Goal: Information Seeking & Learning: Learn about a topic

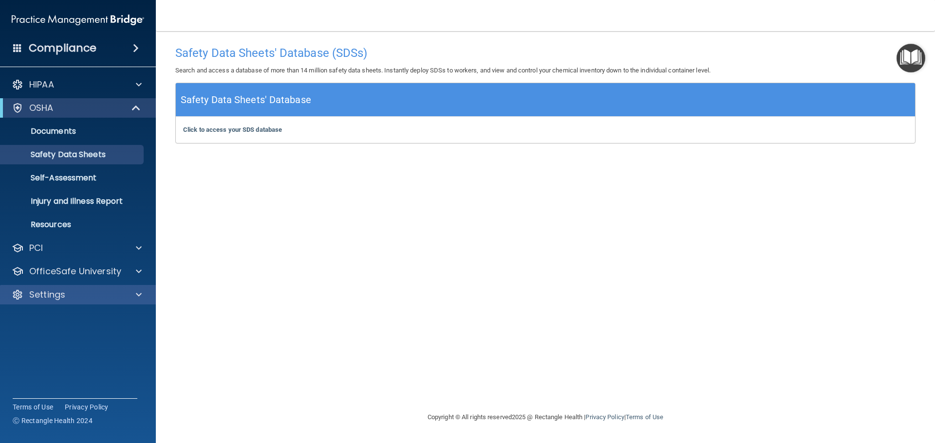
click at [76, 289] on div "Settings" at bounding box center [78, 294] width 156 height 19
click at [57, 292] on p "Settings" at bounding box center [47, 295] width 36 height 12
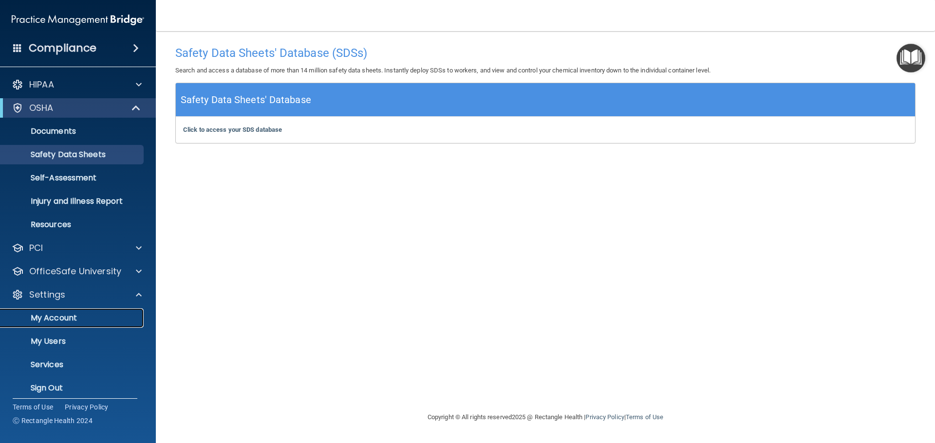
click at [60, 311] on link "My Account" at bounding box center [66, 318] width 153 height 19
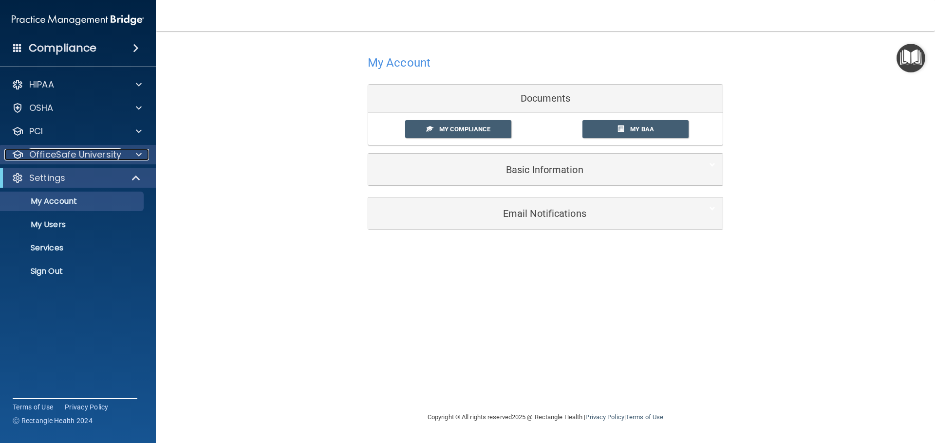
click at [52, 160] on p "OfficeSafe University" at bounding box center [75, 155] width 92 height 12
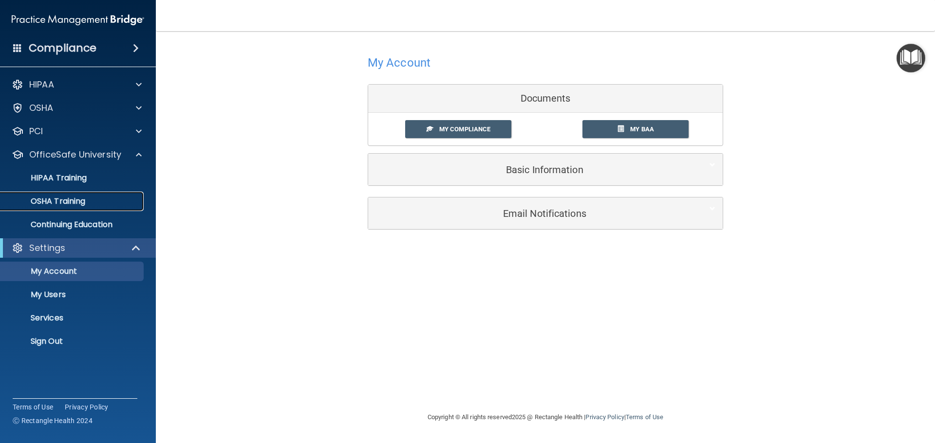
click at [60, 203] on p "OSHA Training" at bounding box center [45, 202] width 79 height 10
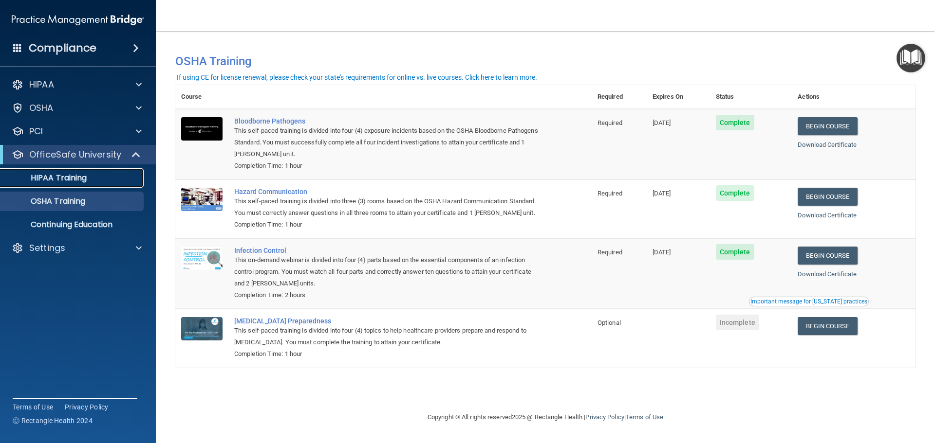
click at [72, 173] on p "HIPAA Training" at bounding box center [46, 178] width 80 height 10
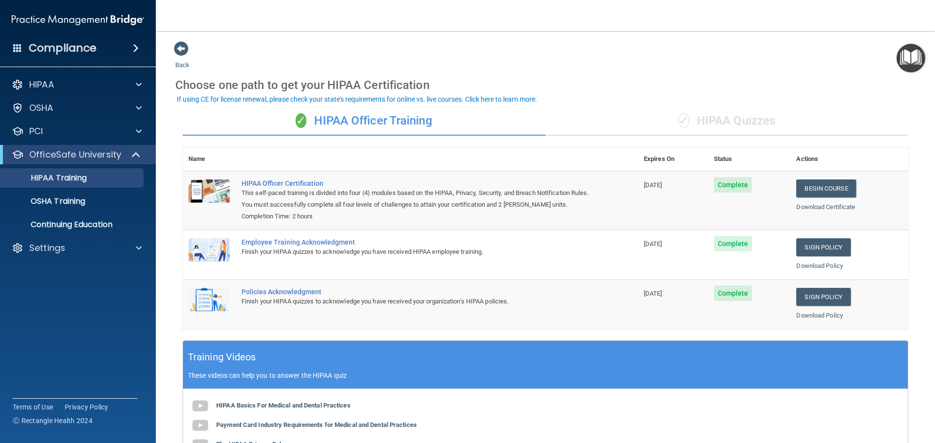
click at [19, 49] on span at bounding box center [17, 47] width 9 height 9
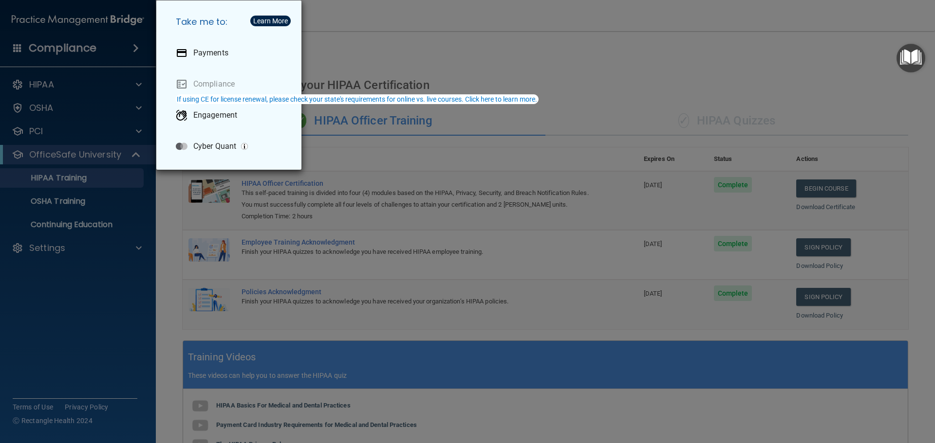
click at [130, 42] on div "Take me to: Payments Compliance Engagement Cyber Quant" at bounding box center [467, 221] width 935 height 443
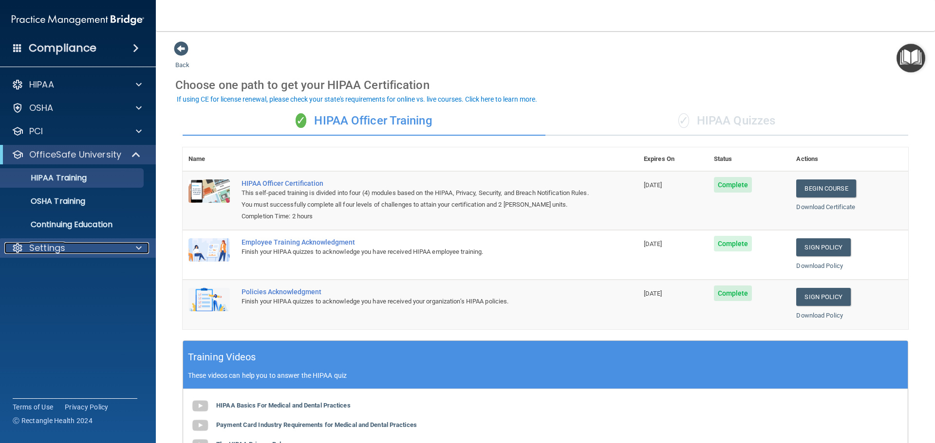
click at [139, 247] on span at bounding box center [139, 248] width 6 height 12
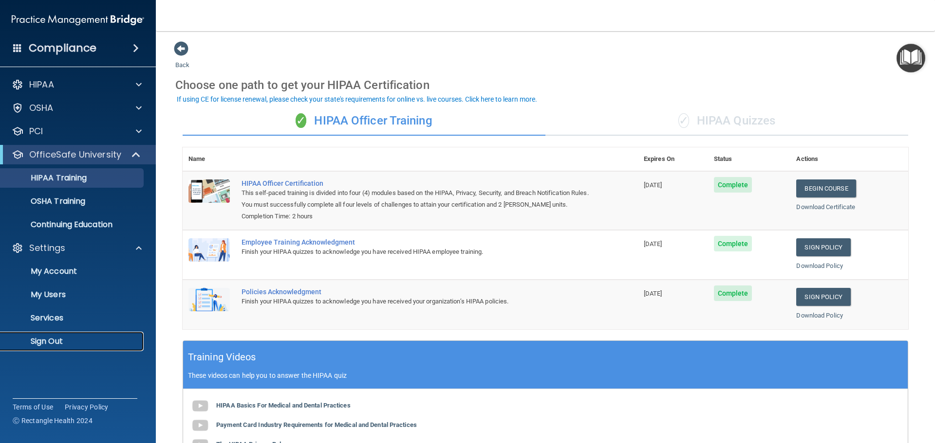
click at [51, 339] on p "Sign Out" at bounding box center [72, 342] width 133 height 10
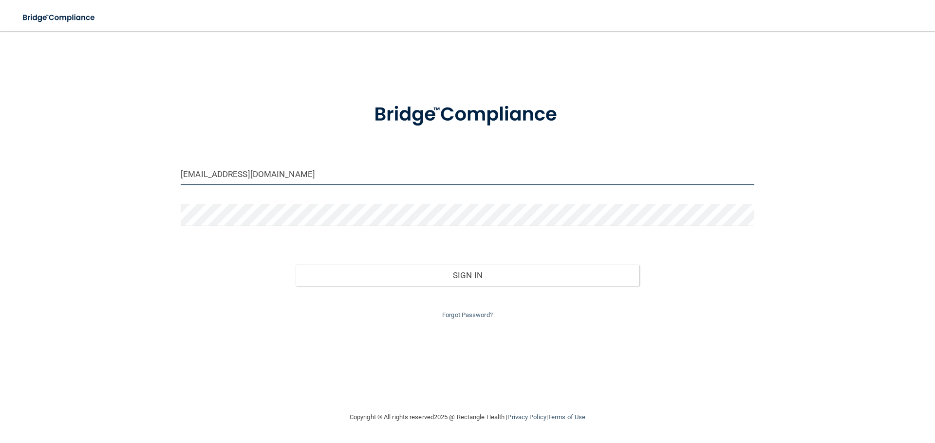
click at [310, 176] on input "gunning.nate@gmail.com" at bounding box center [467, 175] width 573 height 22
drag, startPoint x: 312, startPoint y: 179, endPoint x: 174, endPoint y: 191, distance: 138.3
click at [174, 191] on div "gunning.nate@gmail.com" at bounding box center [467, 178] width 588 height 29
type input "[EMAIL_ADDRESS][DOMAIN_NAME]"
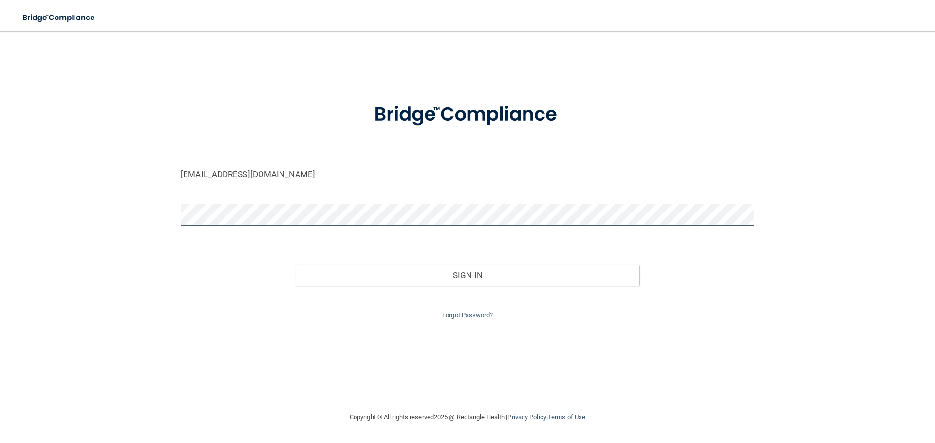
click at [168, 203] on div "brittacarr@yahoo.com Invalid email/password. You don't have permission to acces…" at bounding box center [467, 221] width 896 height 361
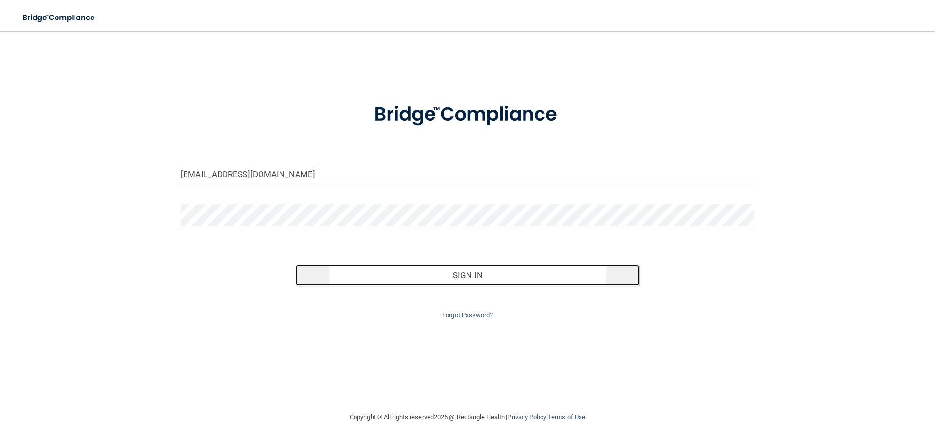
click at [446, 279] on button "Sign In" at bounding box center [467, 275] width 344 height 21
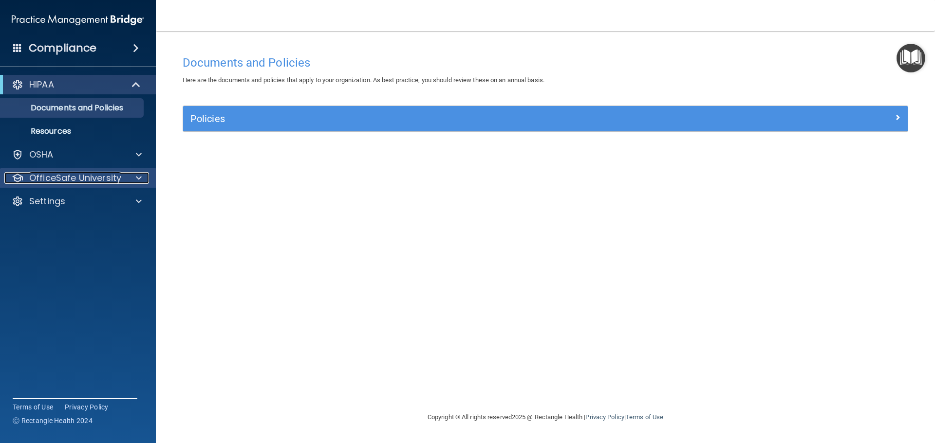
click at [126, 175] on div at bounding box center [137, 178] width 24 height 12
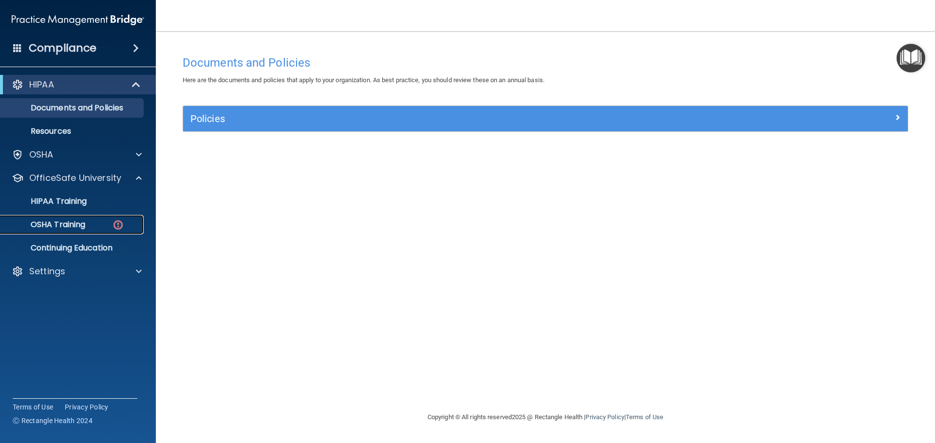
click at [102, 220] on div "OSHA Training" at bounding box center [72, 225] width 133 height 10
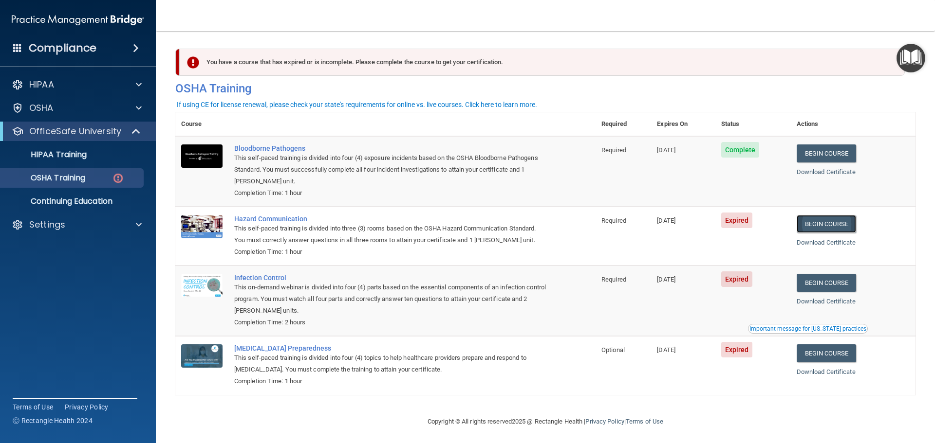
click at [831, 227] on link "Begin Course" at bounding box center [825, 224] width 59 height 18
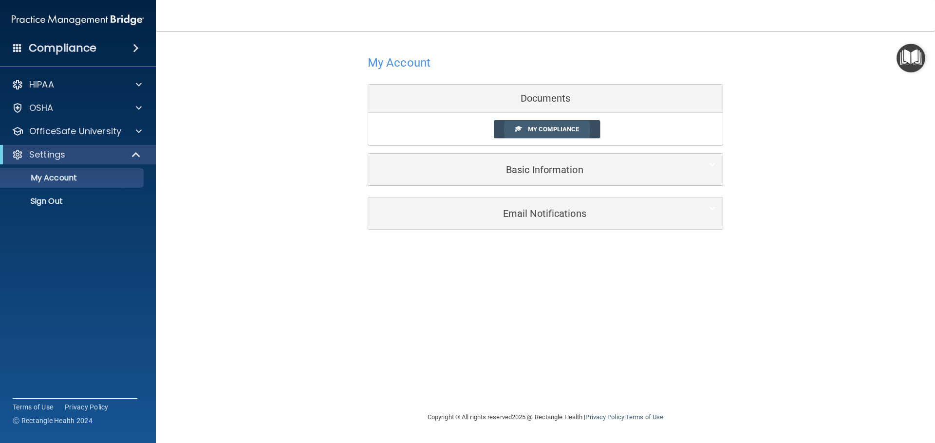
click at [550, 126] on span "My Compliance" at bounding box center [553, 129] width 51 height 7
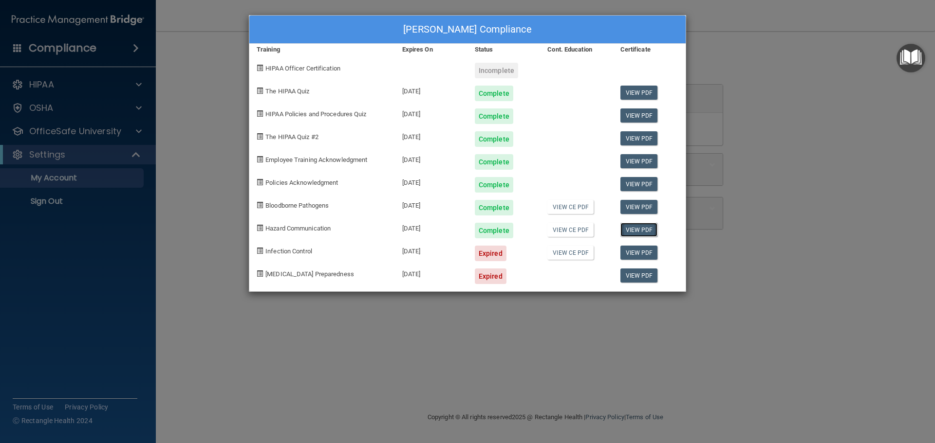
click at [638, 231] on link "View PDF" at bounding box center [638, 230] width 37 height 14
click at [567, 52] on div "Cont. Education" at bounding box center [576, 50] width 73 height 12
click at [69, 176] on div "Britta Carr's Compliance Training Expires On Status Cont. Education Certificate…" at bounding box center [467, 221] width 935 height 443
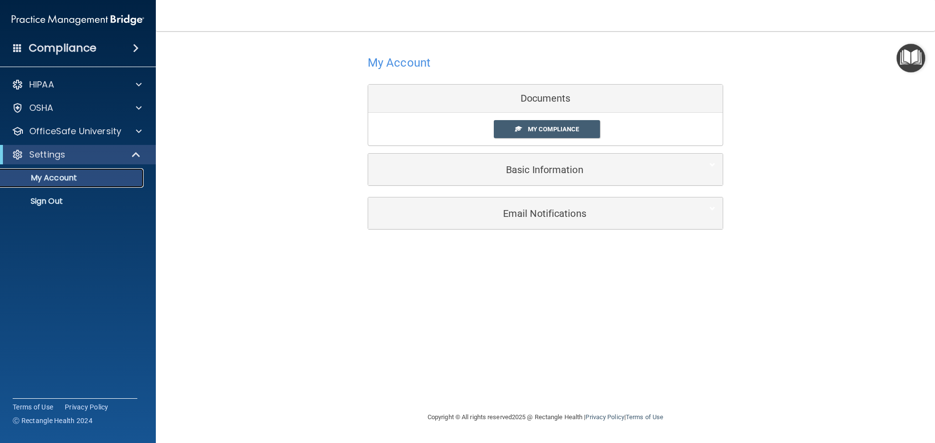
click at [112, 175] on p "My Account" at bounding box center [72, 178] width 133 height 10
click at [66, 177] on p "My Account" at bounding box center [72, 178] width 133 height 10
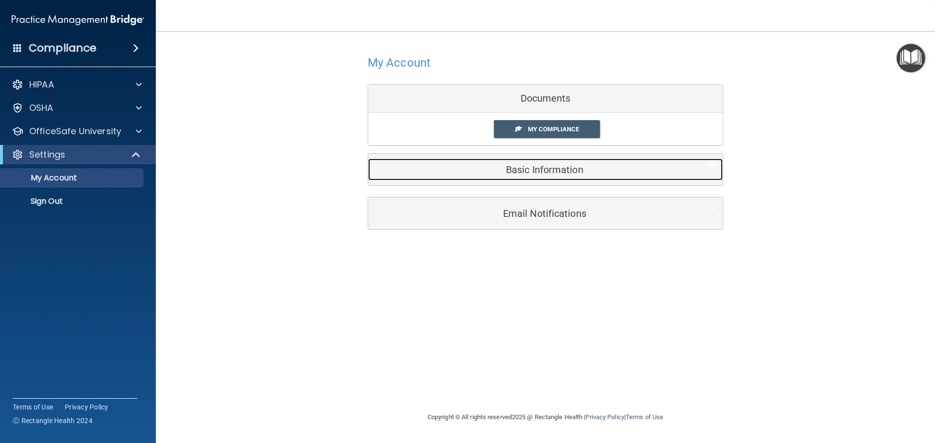
click at [552, 170] on h5 "Basic Information" at bounding box center [530, 170] width 310 height 11
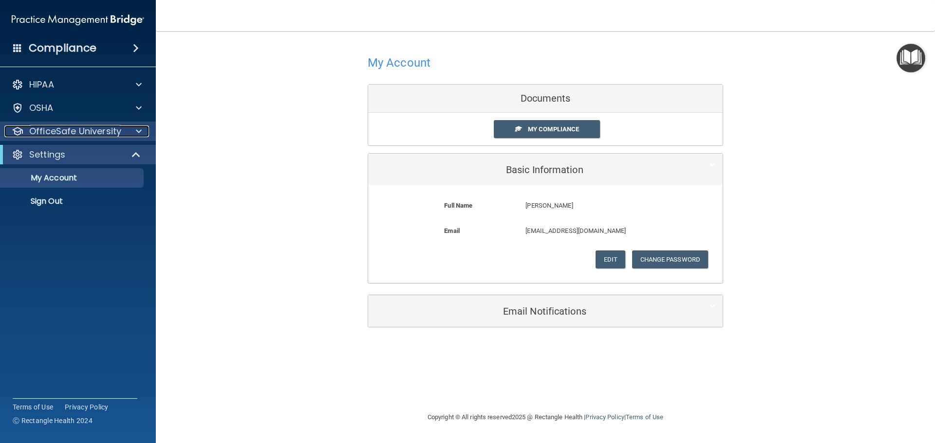
click at [79, 133] on p "OfficeSafe University" at bounding box center [75, 132] width 92 height 12
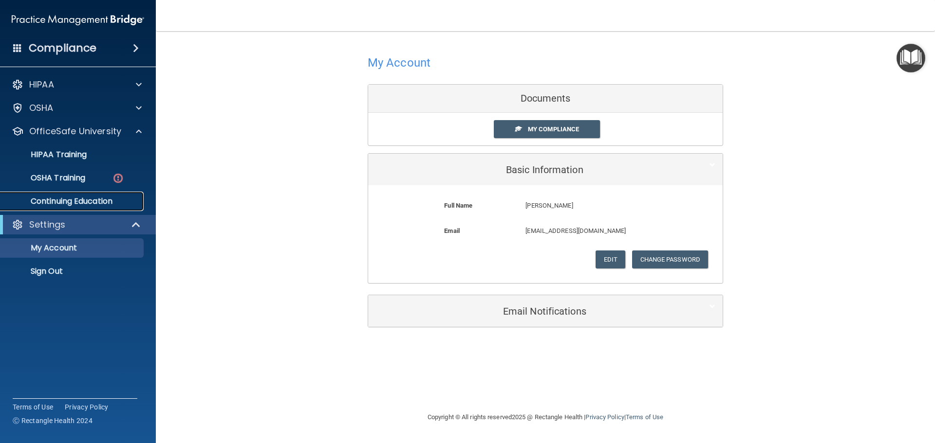
click at [101, 199] on p "Continuing Education" at bounding box center [72, 202] width 133 height 10
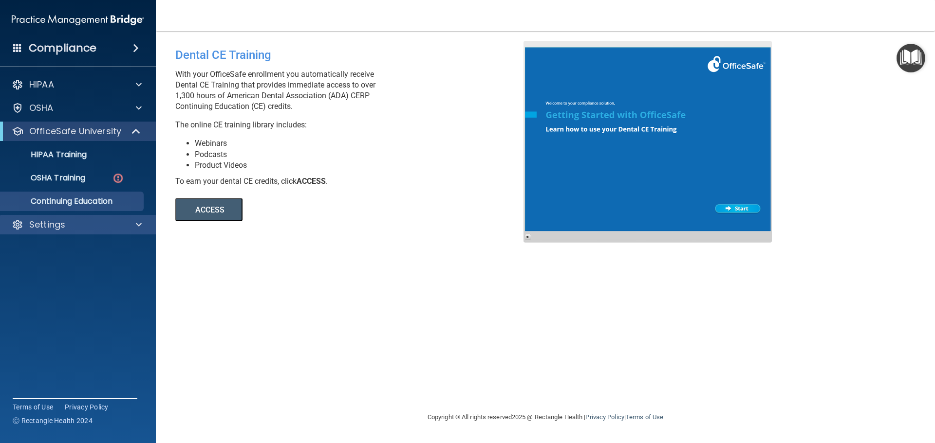
click at [41, 218] on div "Settings" at bounding box center [78, 224] width 156 height 19
click at [59, 223] on p "Settings" at bounding box center [47, 225] width 36 height 12
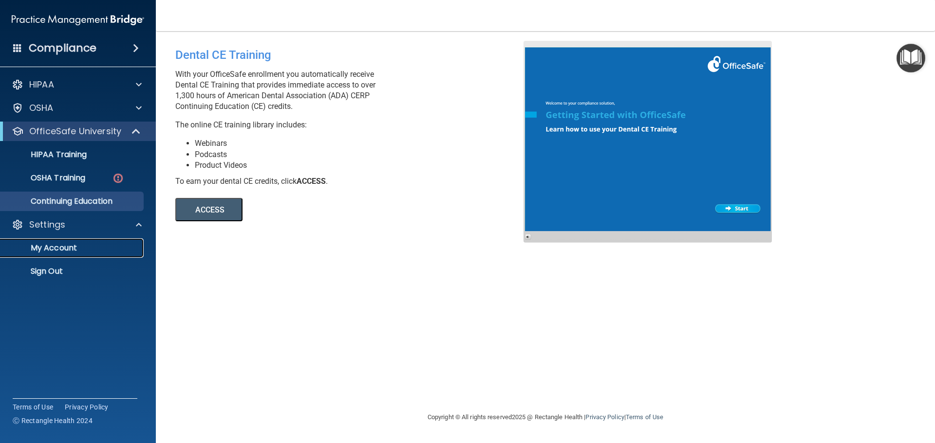
click at [61, 245] on p "My Account" at bounding box center [72, 248] width 133 height 10
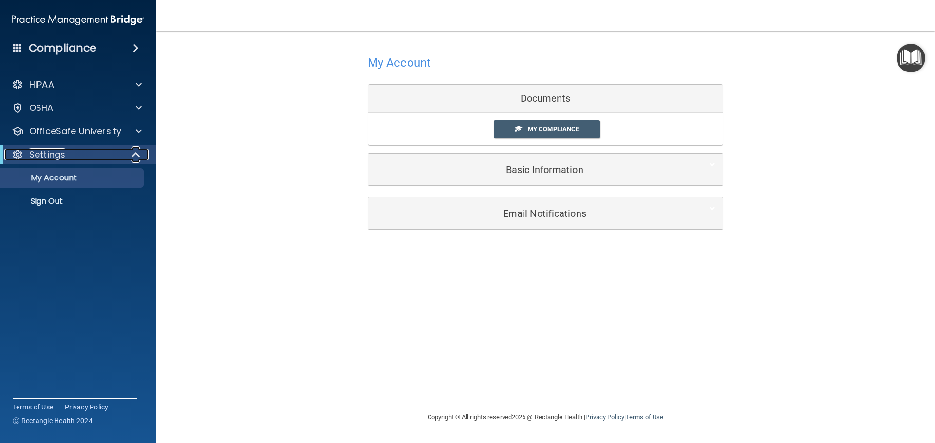
click at [60, 152] on p "Settings" at bounding box center [47, 155] width 36 height 12
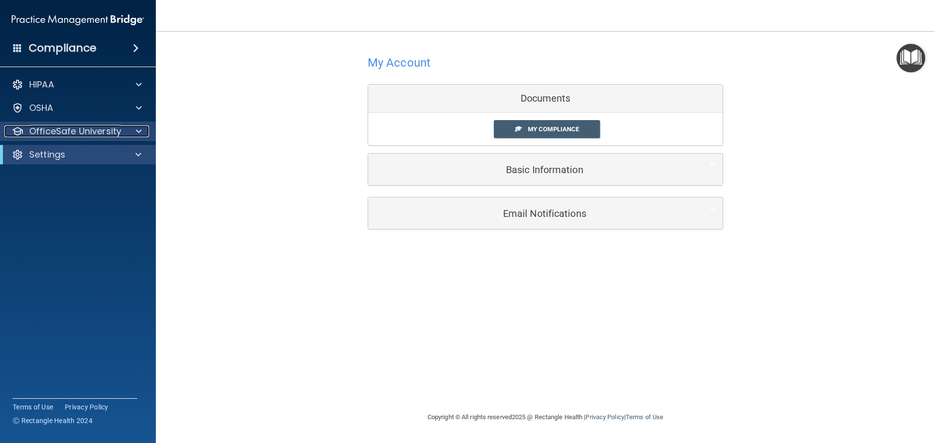
click at [67, 136] on p "OfficeSafe University" at bounding box center [75, 132] width 92 height 12
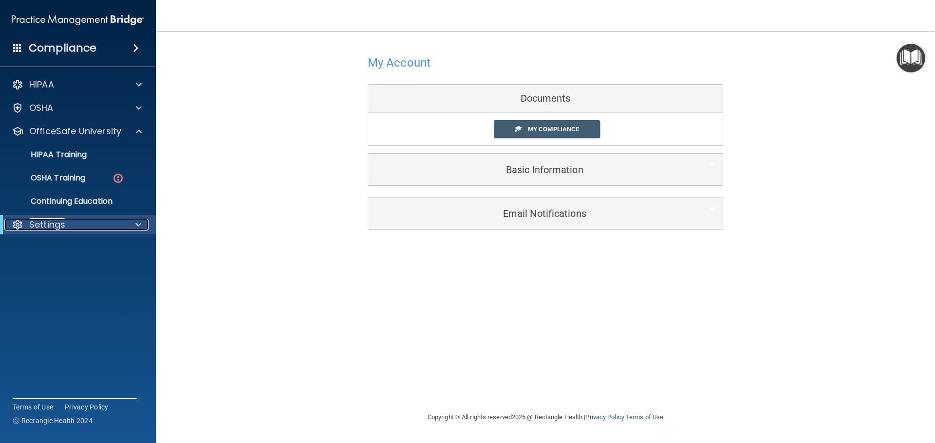
click at [74, 223] on div "Settings" at bounding box center [64, 225] width 120 height 12
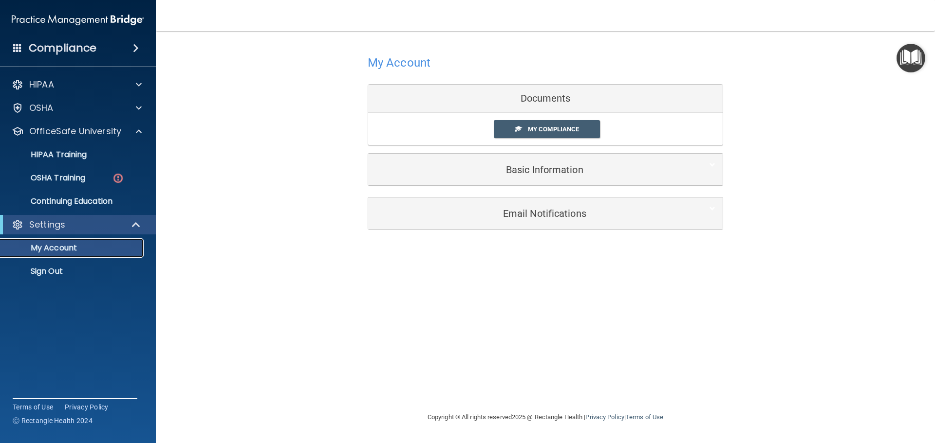
click at [69, 244] on p "My Account" at bounding box center [72, 248] width 133 height 10
click at [62, 224] on p "Settings" at bounding box center [47, 225] width 36 height 12
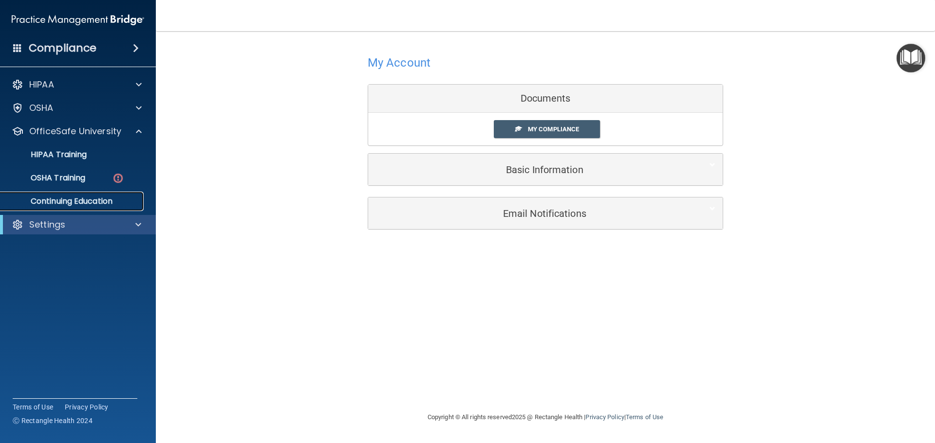
click at [64, 203] on p "Continuing Education" at bounding box center [72, 202] width 133 height 10
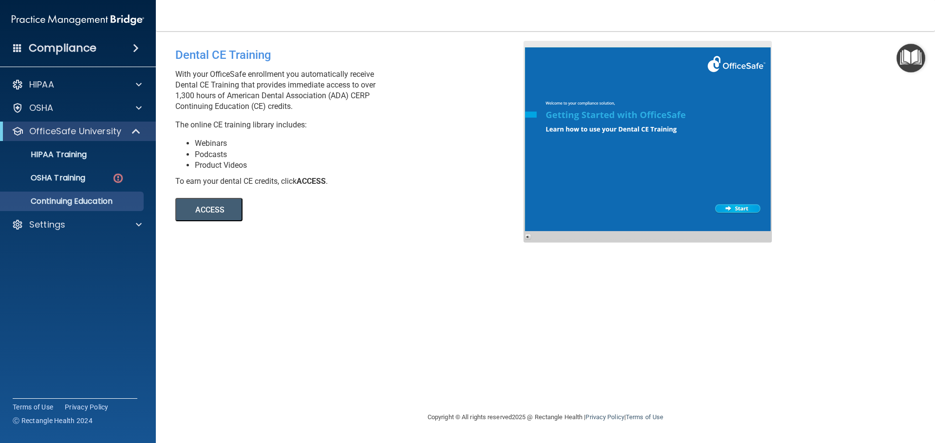
click at [133, 46] on span at bounding box center [136, 48] width 6 height 12
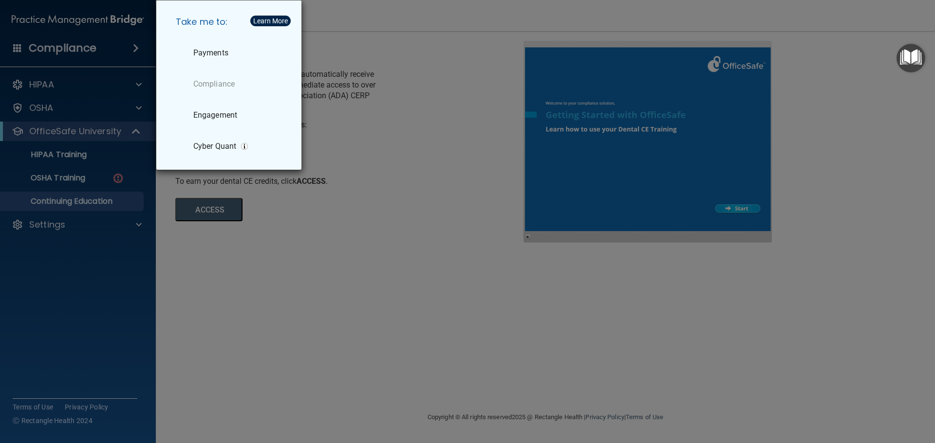
click at [66, 77] on div "Take me to: Payments Compliance Engagement Cyber Quant" at bounding box center [467, 221] width 935 height 443
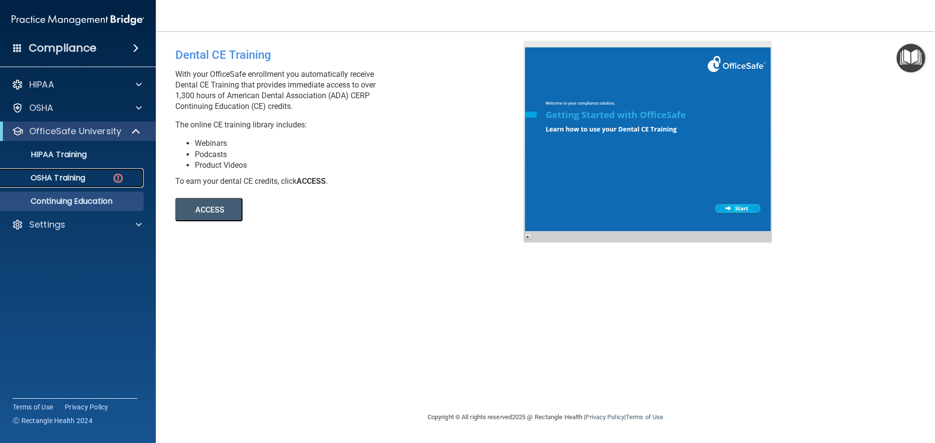
click at [84, 177] on p "OSHA Training" at bounding box center [45, 178] width 79 height 10
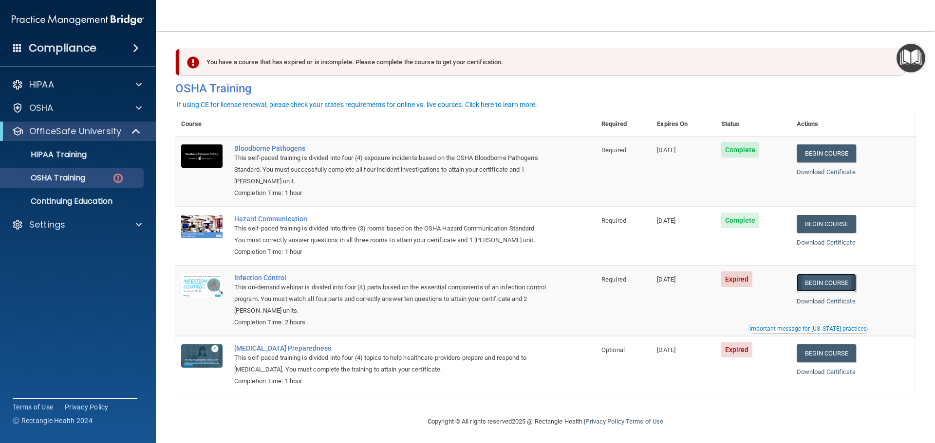
click at [807, 285] on link "Begin Course" at bounding box center [825, 283] width 59 height 18
